Goal: Navigation & Orientation: Find specific page/section

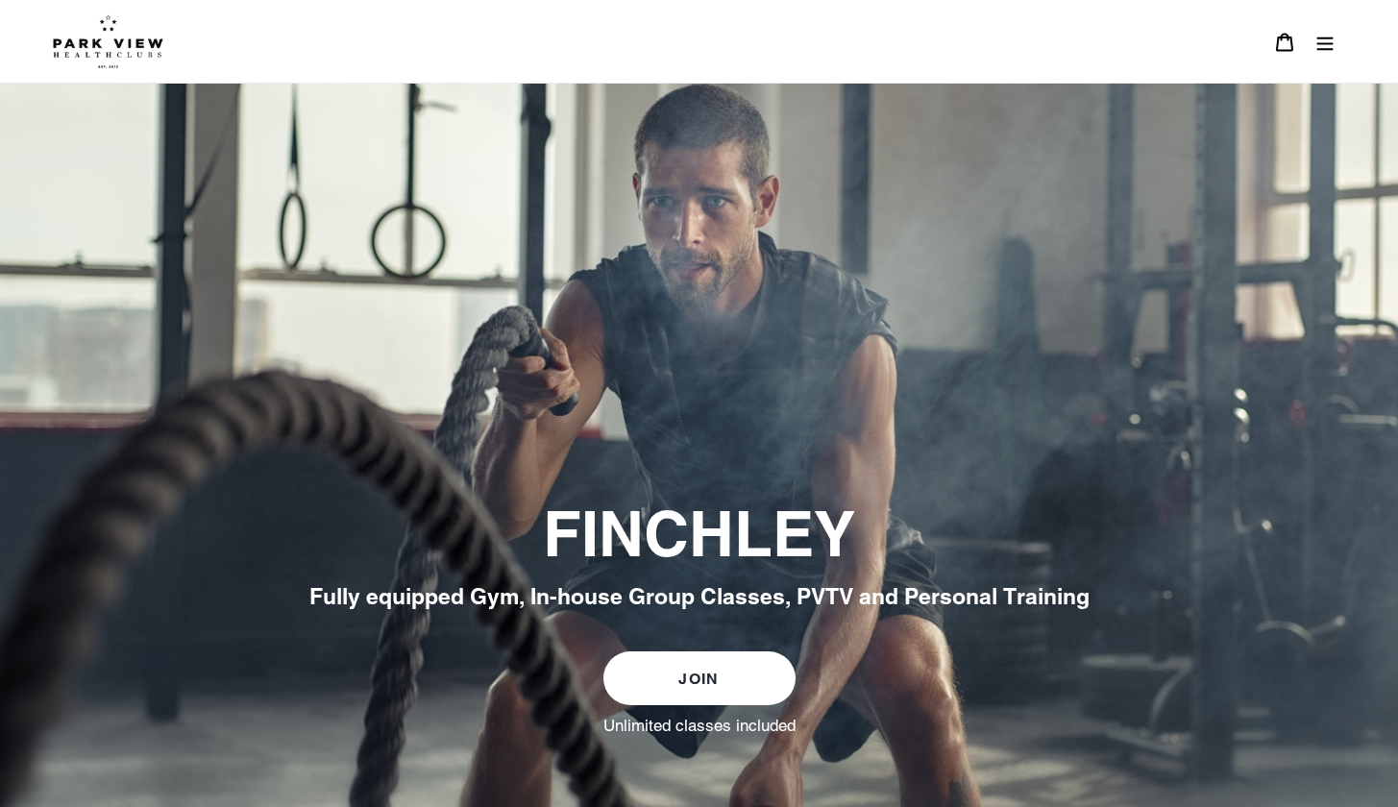
click at [865, 29] on button "Menu" at bounding box center [1325, 41] width 40 height 41
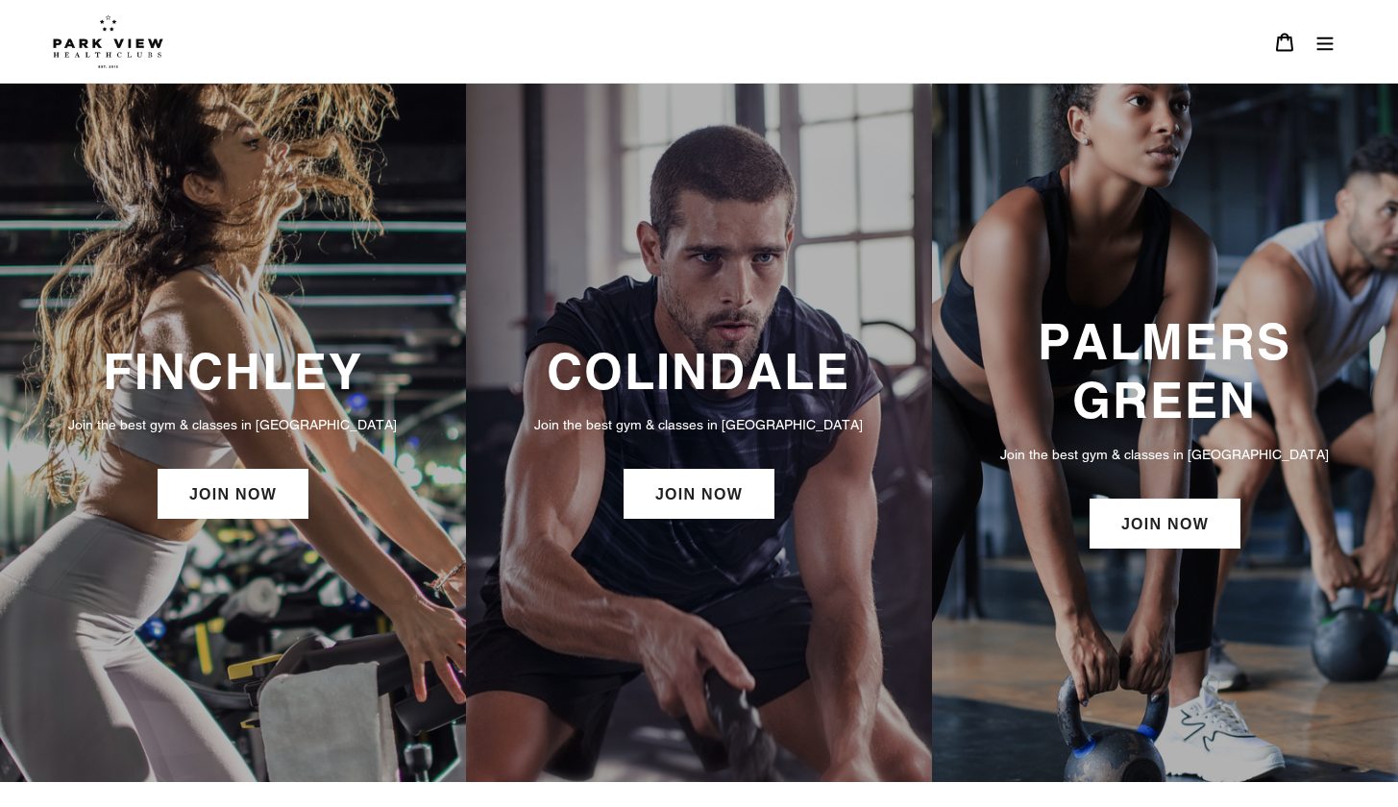
click at [268, 382] on h3 "FINCHLEY" at bounding box center [233, 371] width 428 height 59
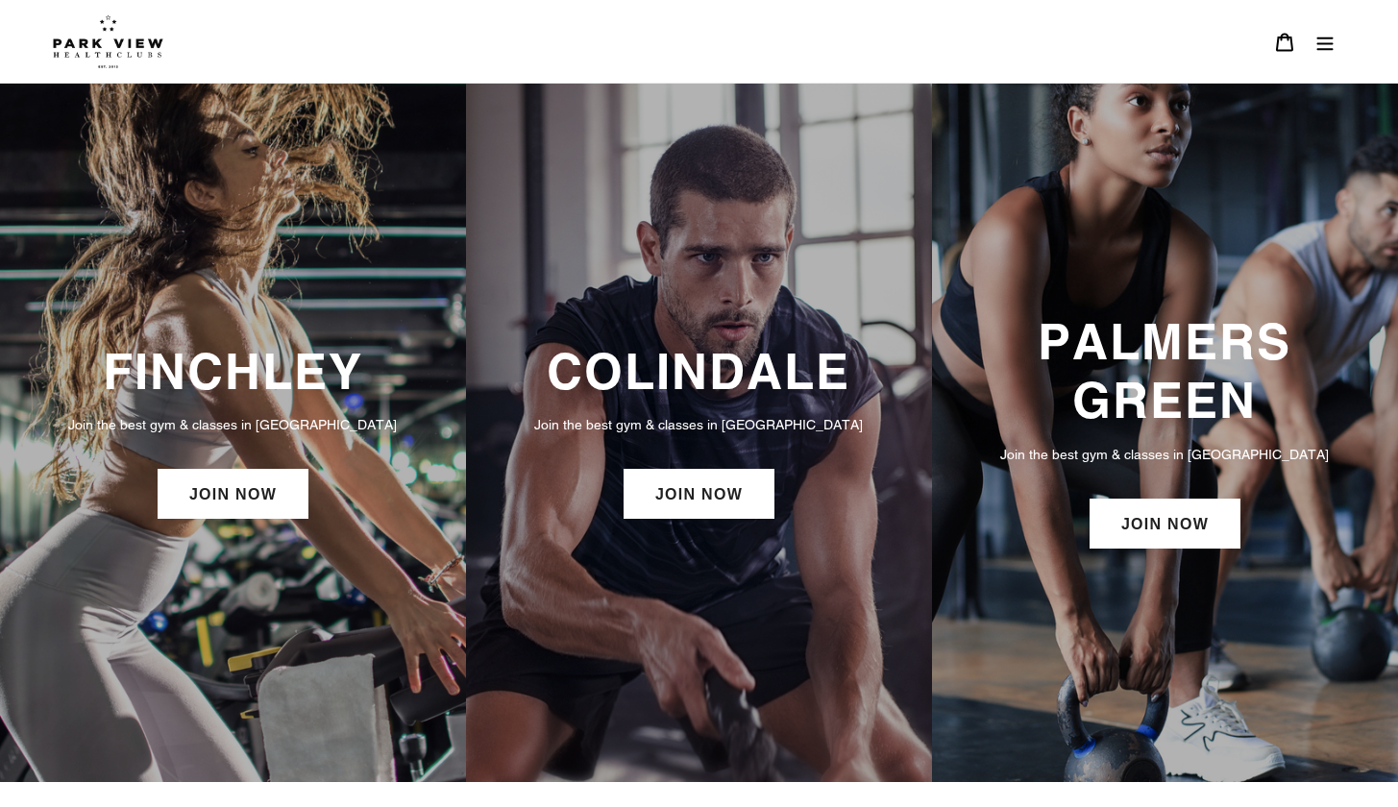
click at [1327, 55] on button "Menu" at bounding box center [1325, 41] width 40 height 41
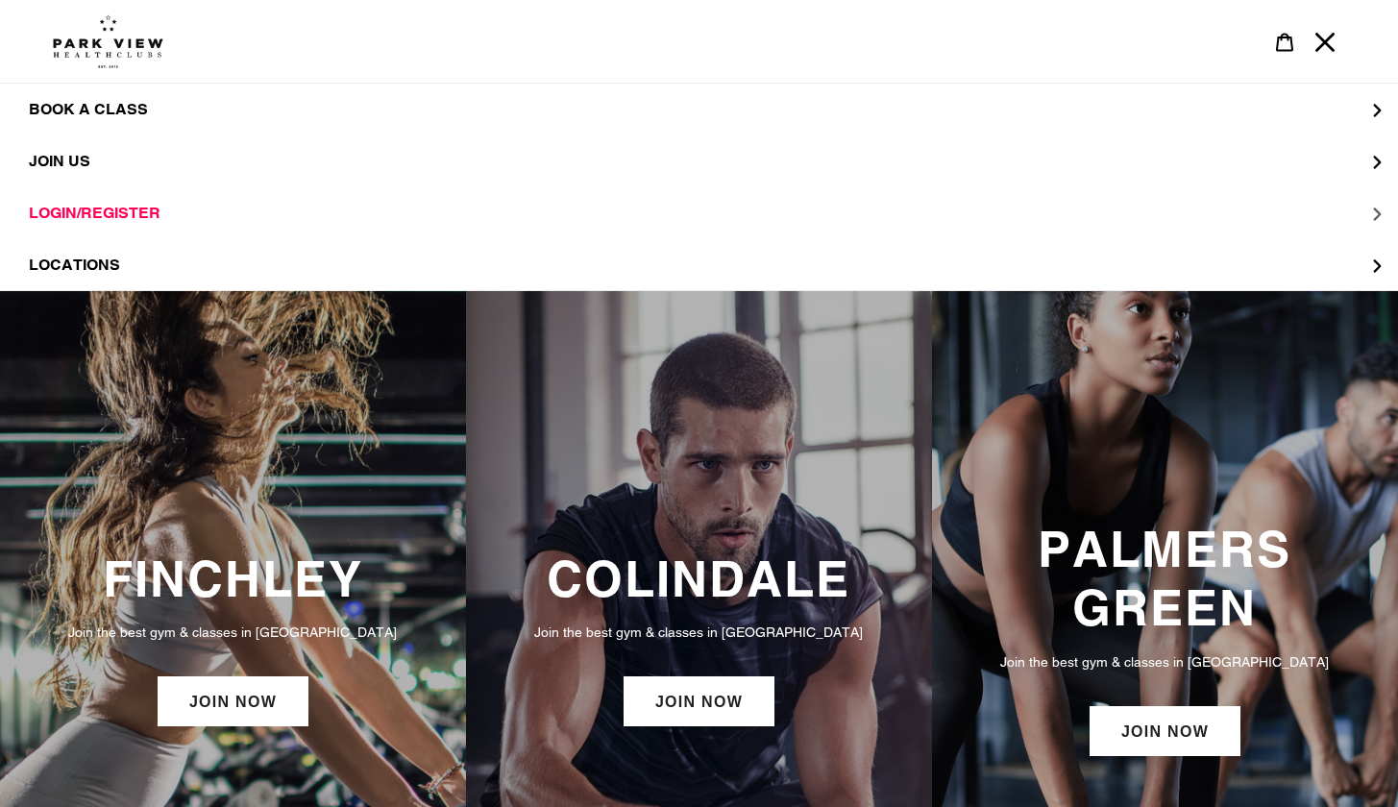
click at [81, 211] on span "LOGIN/REGISTER" at bounding box center [95, 213] width 132 height 19
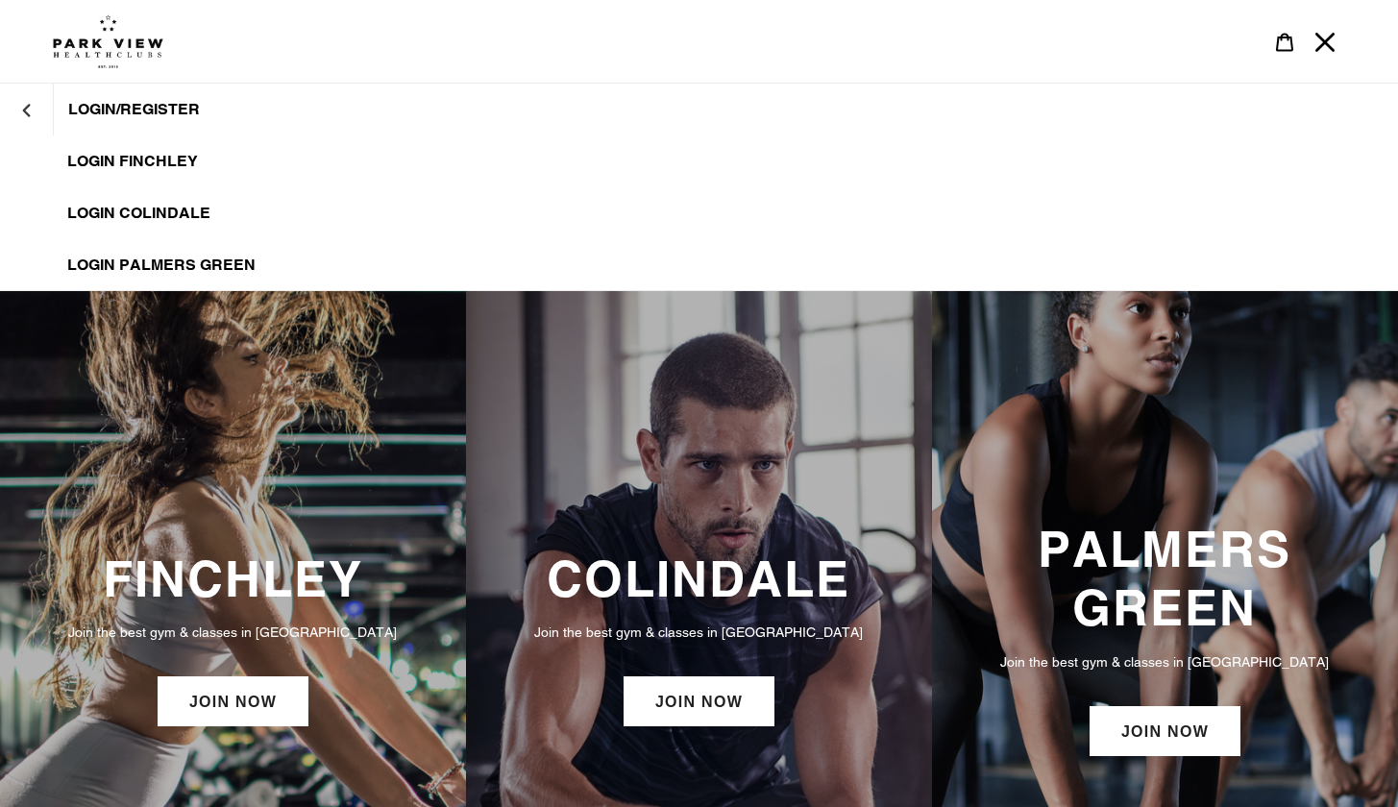
click at [132, 166] on span "LOGIN FINCHLEY" at bounding box center [132, 161] width 131 height 19
